Goal: Navigation & Orientation: Find specific page/section

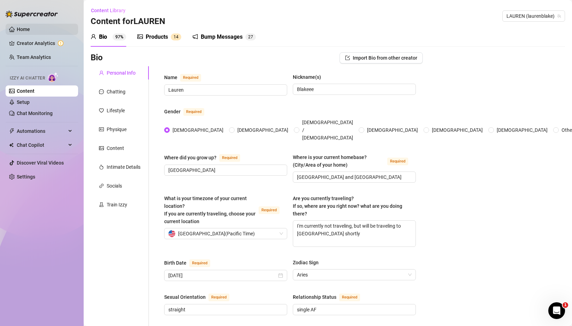
click at [23, 29] on link "Home" at bounding box center [23, 30] width 13 height 6
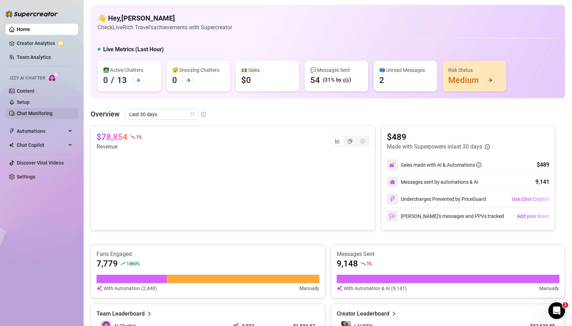
click at [30, 113] on link "Chat Monitoring" at bounding box center [35, 114] width 36 height 6
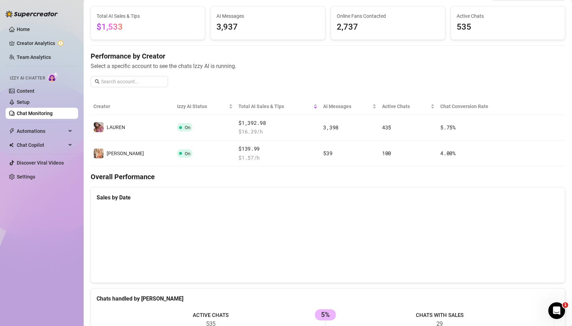
scroll to position [49, 0]
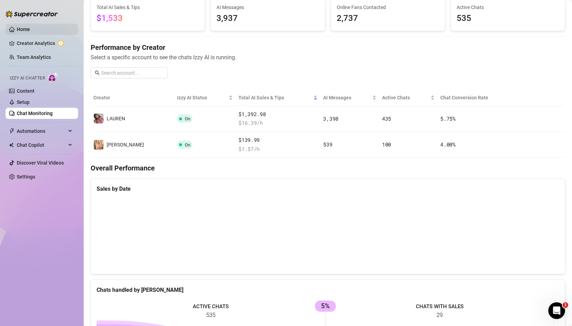
click at [26, 32] on link "Home" at bounding box center [23, 30] width 13 height 6
